Goal: Task Accomplishment & Management: Complete application form

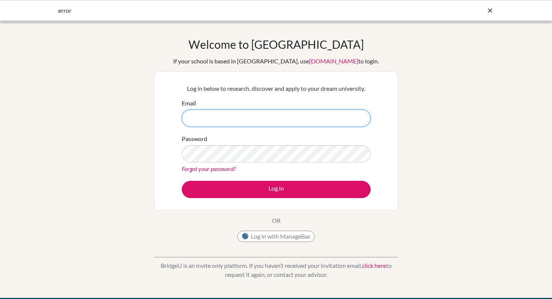
type input "peter.olson@bfacademy.de"
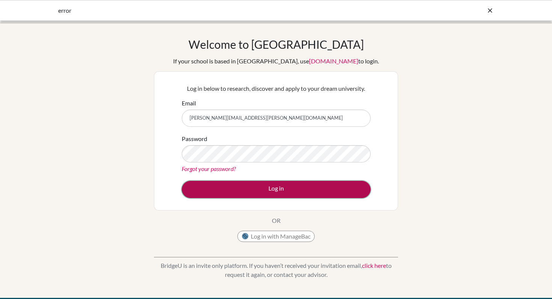
click at [269, 189] on button "Log in" at bounding box center [276, 189] width 189 height 17
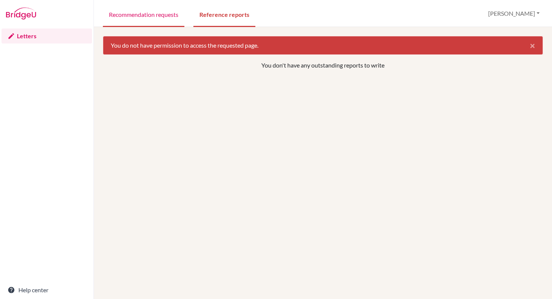
click at [162, 16] on link "Recommendation requests" at bounding box center [143, 14] width 81 height 26
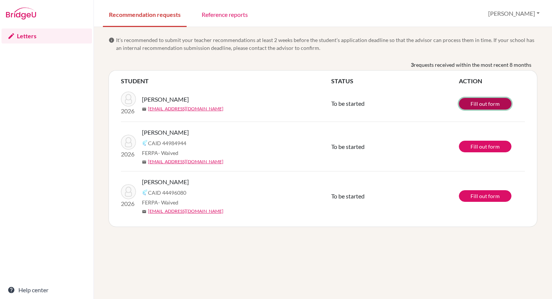
click at [477, 105] on link "Fill out form" at bounding box center [485, 104] width 53 height 12
